Goal: Task Accomplishment & Management: Complete application form

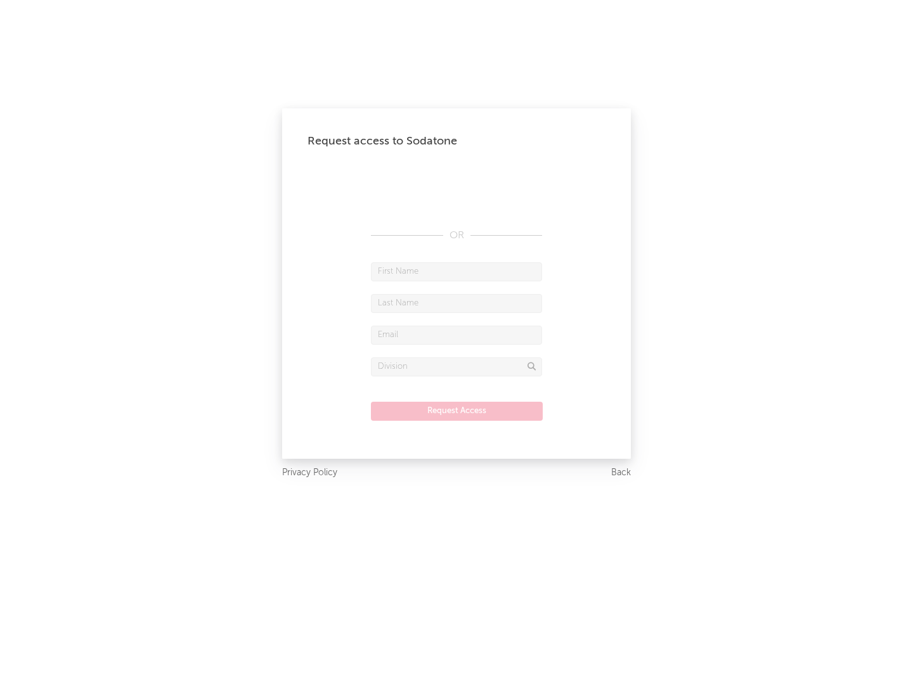
click at [456, 271] on input "text" at bounding box center [456, 271] width 171 height 19
type input "[PERSON_NAME]"
click at [456, 303] on input "text" at bounding box center [456, 303] width 171 height 19
type input "[PERSON_NAME]"
click at [456, 335] on input "text" at bounding box center [456, 335] width 171 height 19
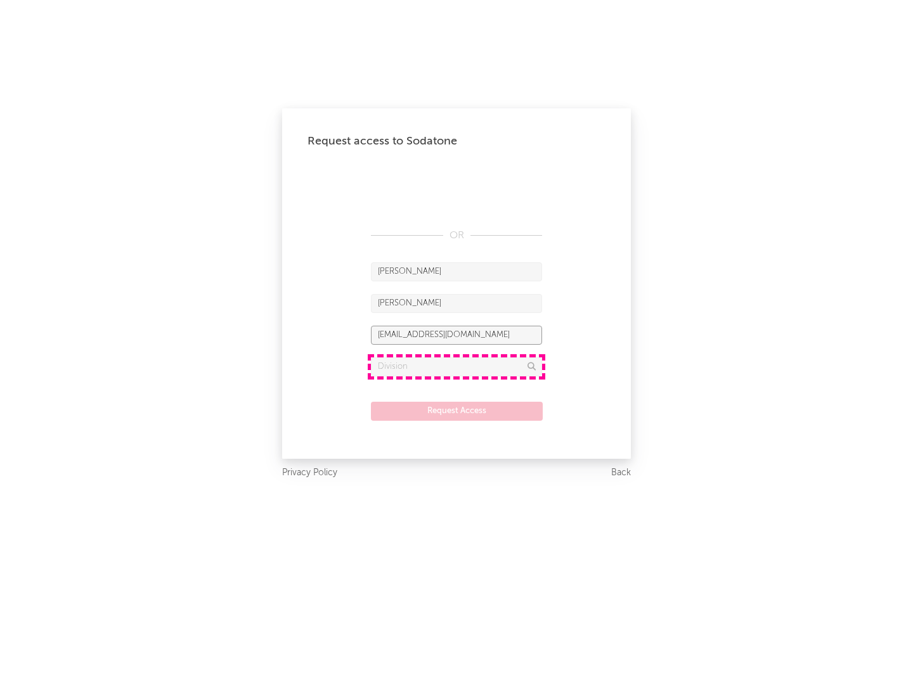
type input "[EMAIL_ADDRESS][DOMAIN_NAME]"
click at [456, 366] on input "text" at bounding box center [456, 367] width 171 height 19
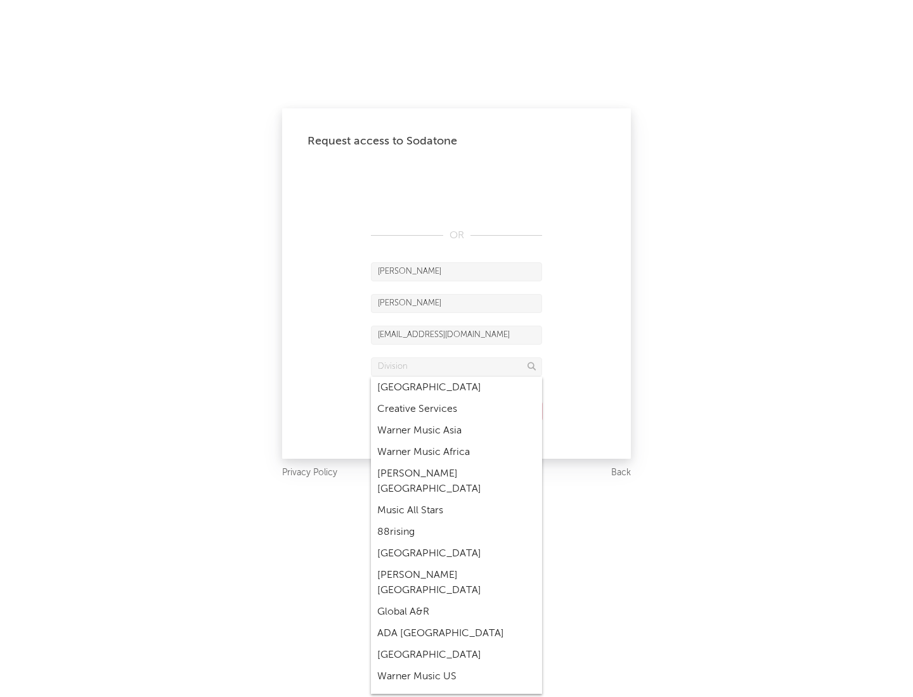
click at [456, 500] on div "Music All Stars" at bounding box center [456, 511] width 171 height 22
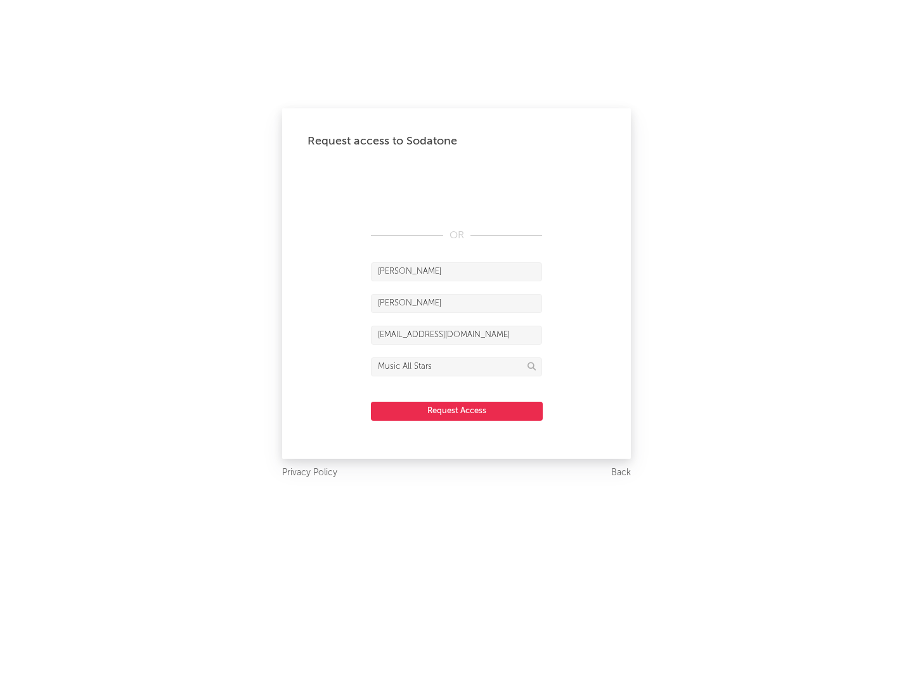
type input "Music All Stars"
click at [456, 411] on button "Request Access" at bounding box center [457, 411] width 172 height 19
